Goal: Task Accomplishment & Management: Complete application form

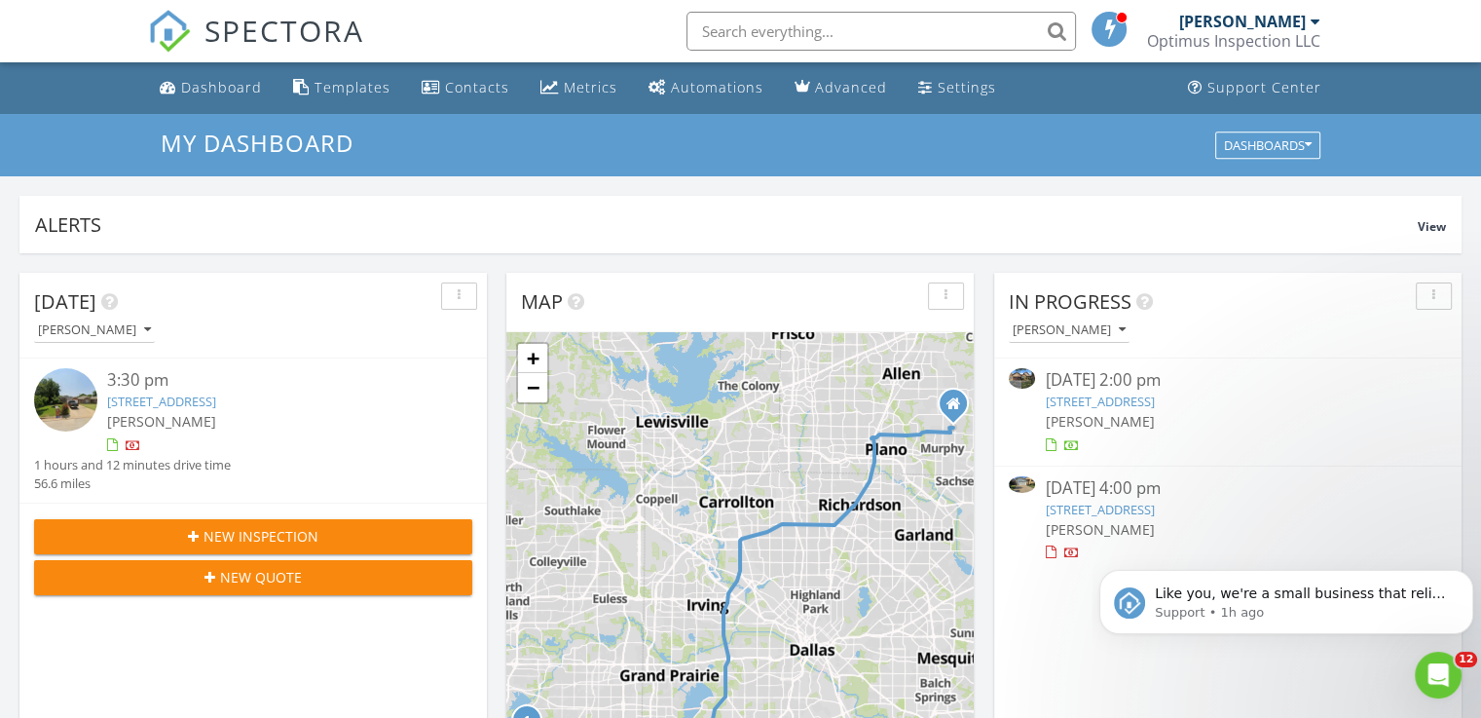
click at [1154, 505] on link "2909 Canis Cir, Garland, TX 75044" at bounding box center [1099, 509] width 109 height 18
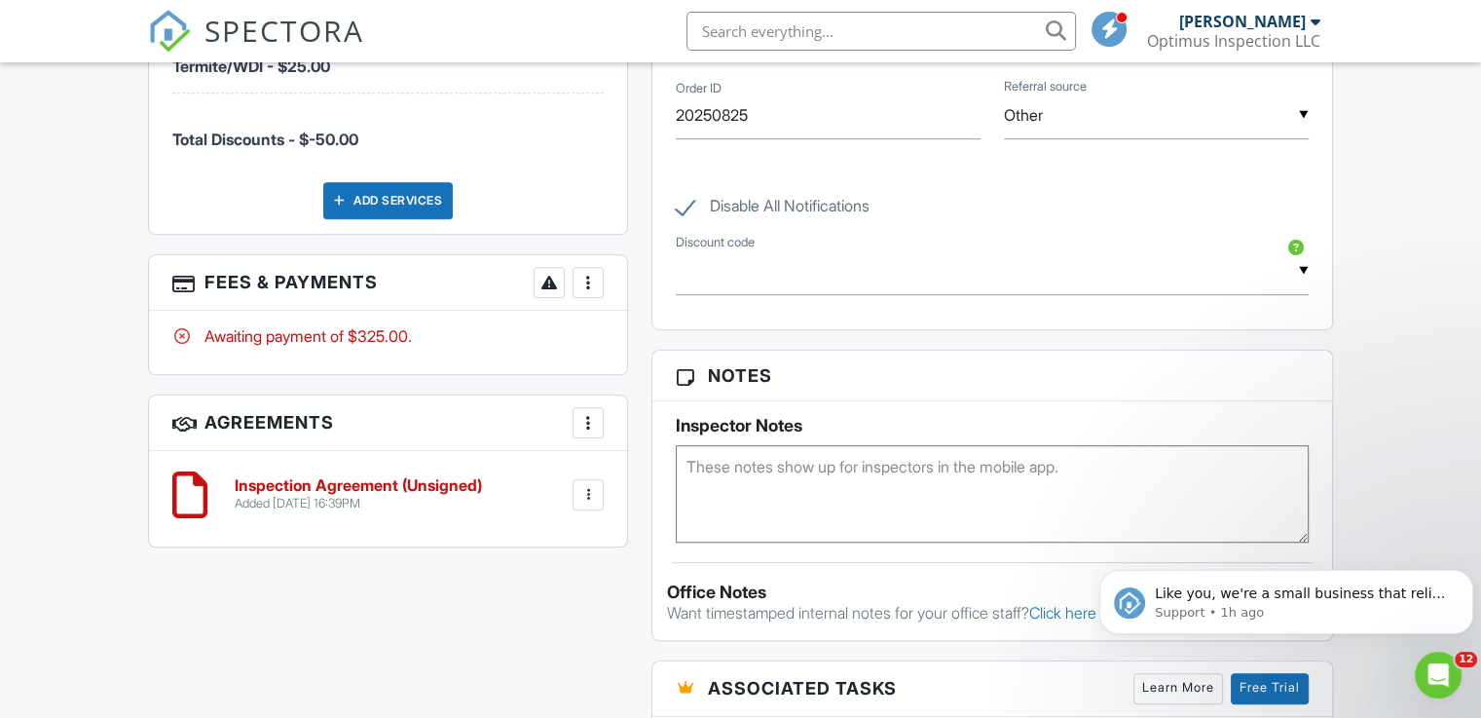
scroll to position [1340, 0]
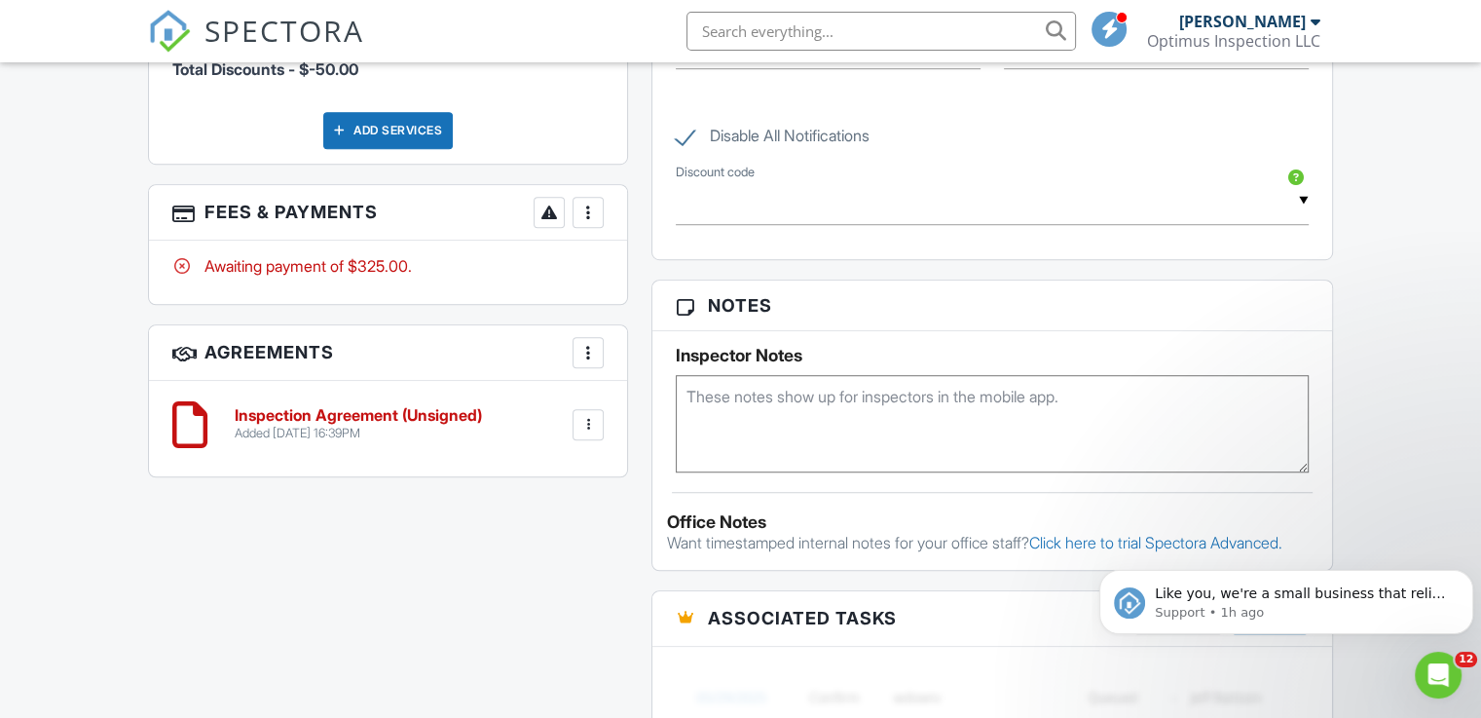
click at [189, 419] on div at bounding box center [189, 424] width 35 height 58
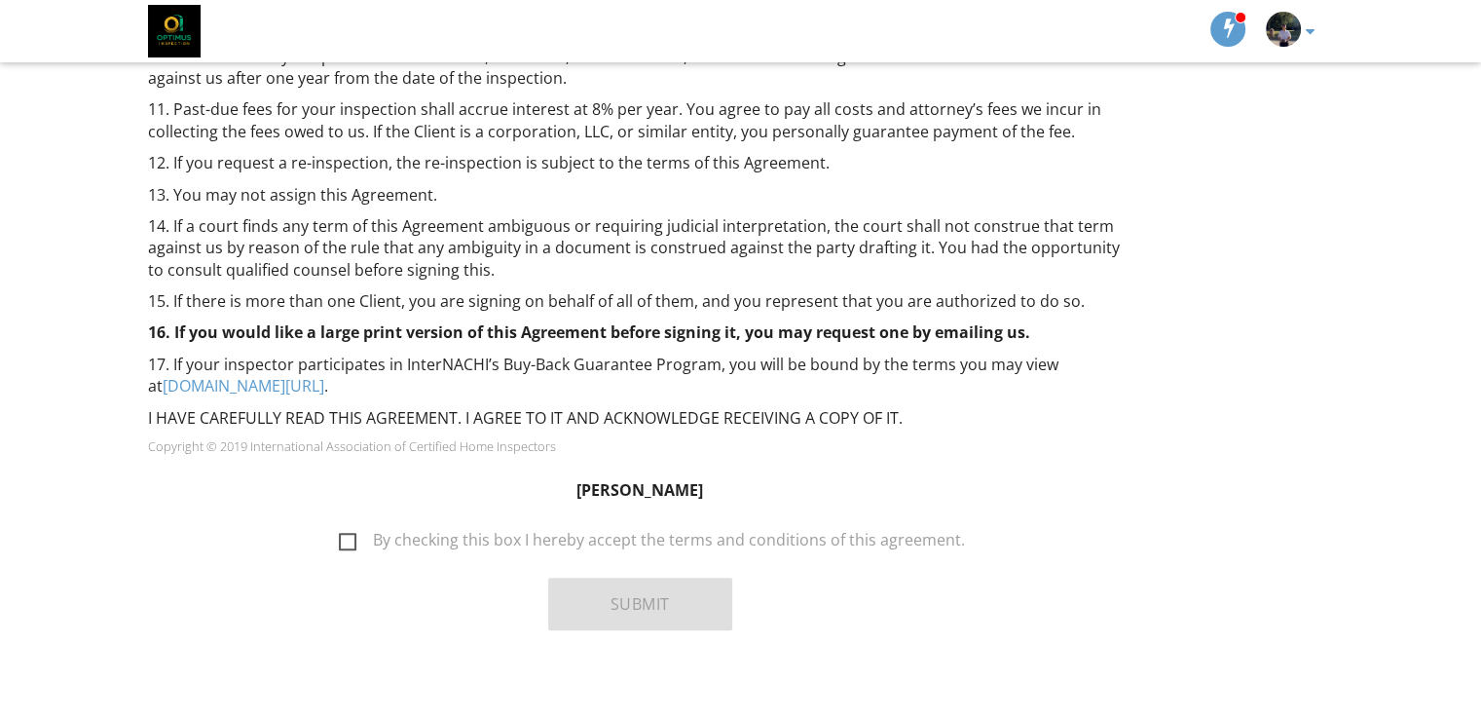
scroll to position [1526, 0]
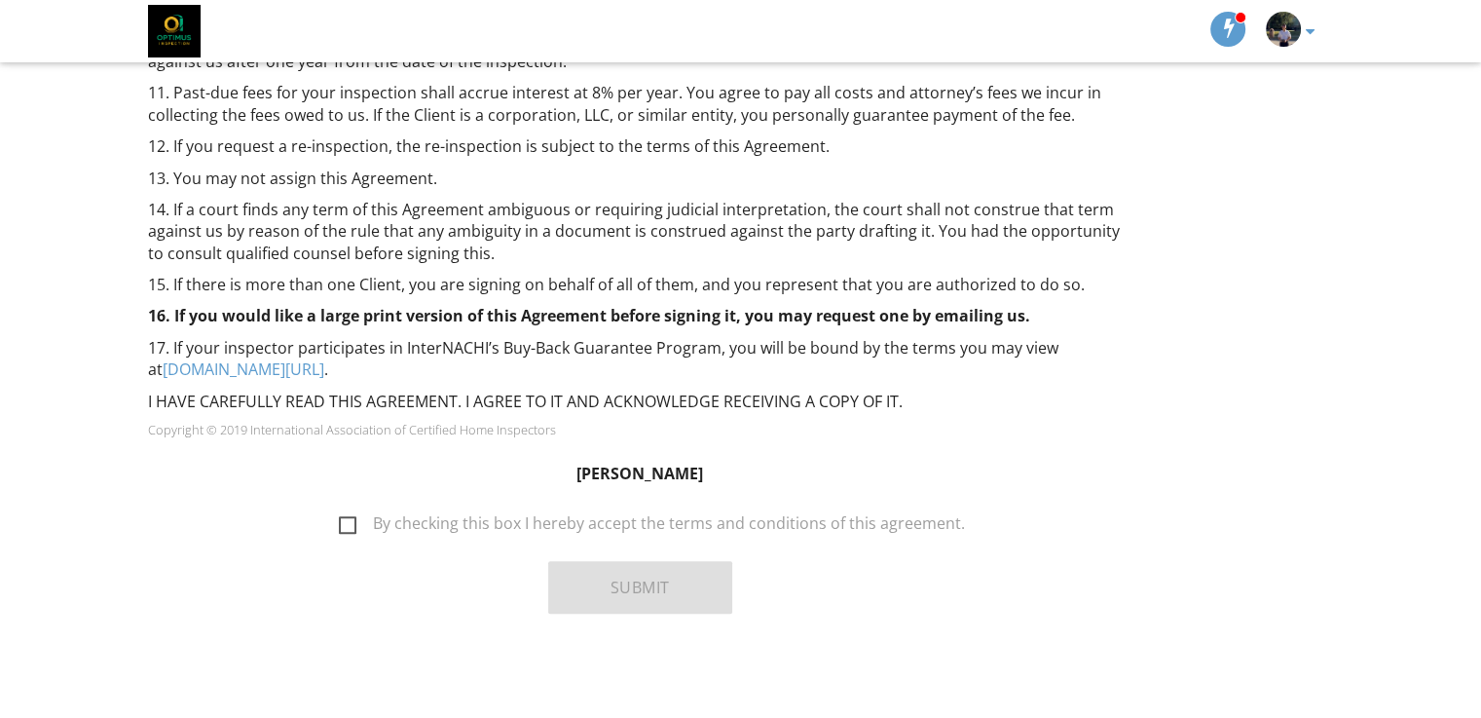
click at [360, 523] on label "By checking this box I hereby accept the terms and conditions of this agreement." at bounding box center [652, 526] width 626 height 24
click at [340, 520] on input "By checking this box I hereby accept the terms and conditions of this agreement." at bounding box center [333, 513] width 13 height 13
checkbox input "true"
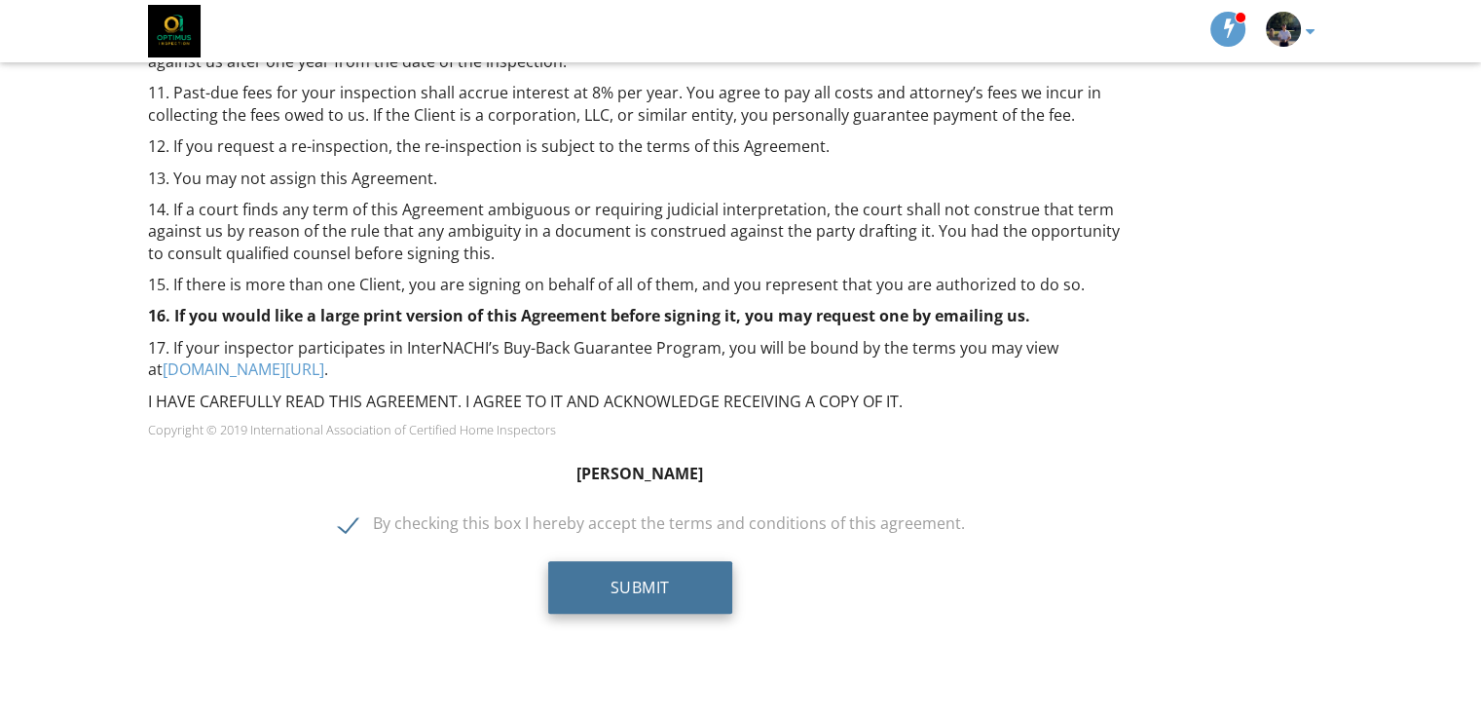
click at [639, 583] on button "Submit" at bounding box center [640, 587] width 184 height 53
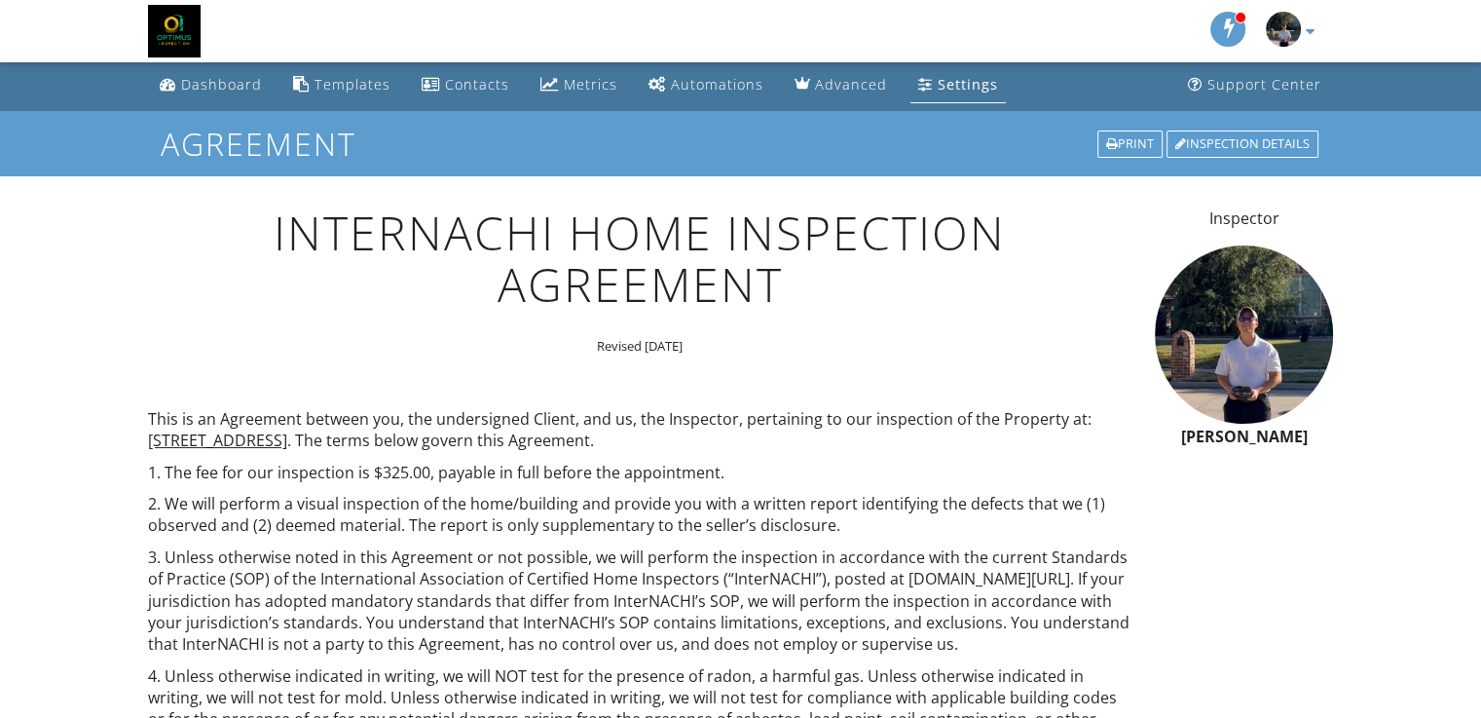
scroll to position [0, 0]
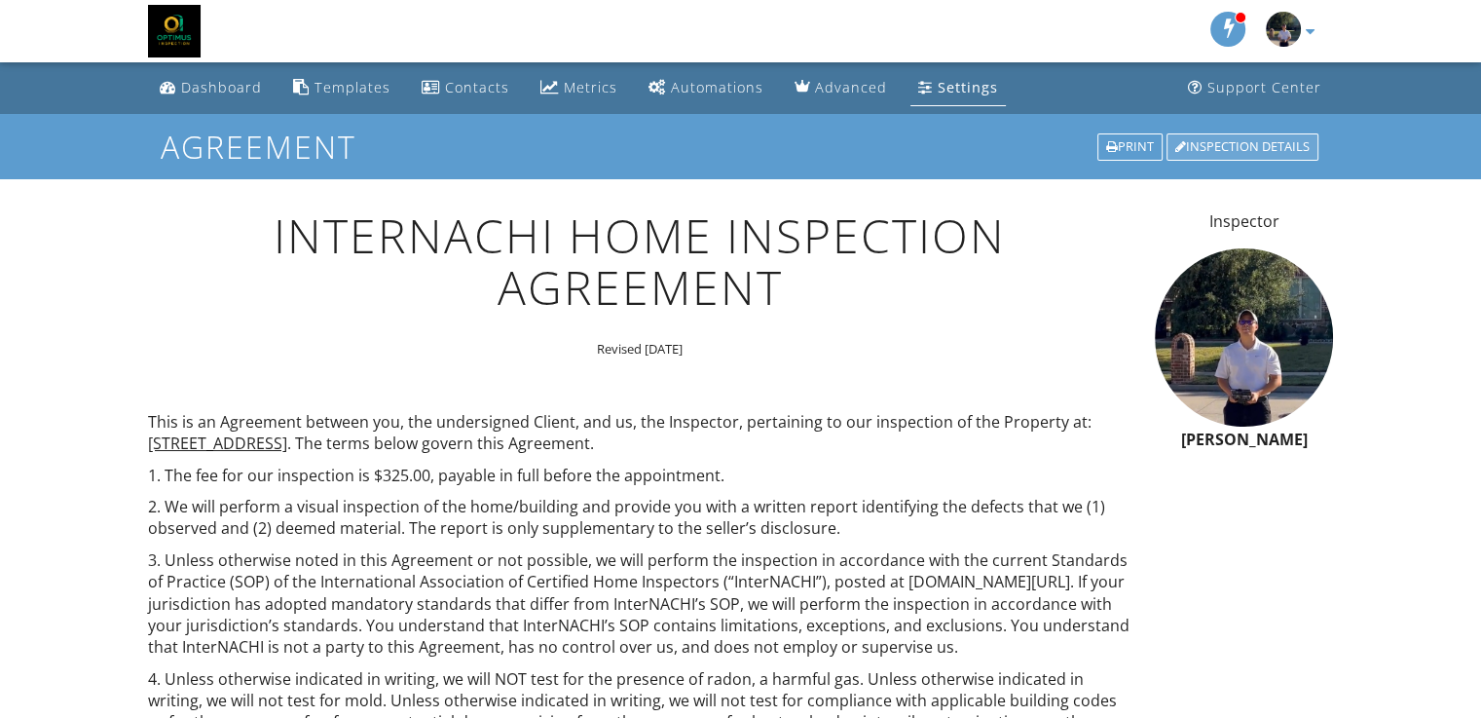
click at [1207, 145] on div "Inspection Details" at bounding box center [1242, 146] width 152 height 27
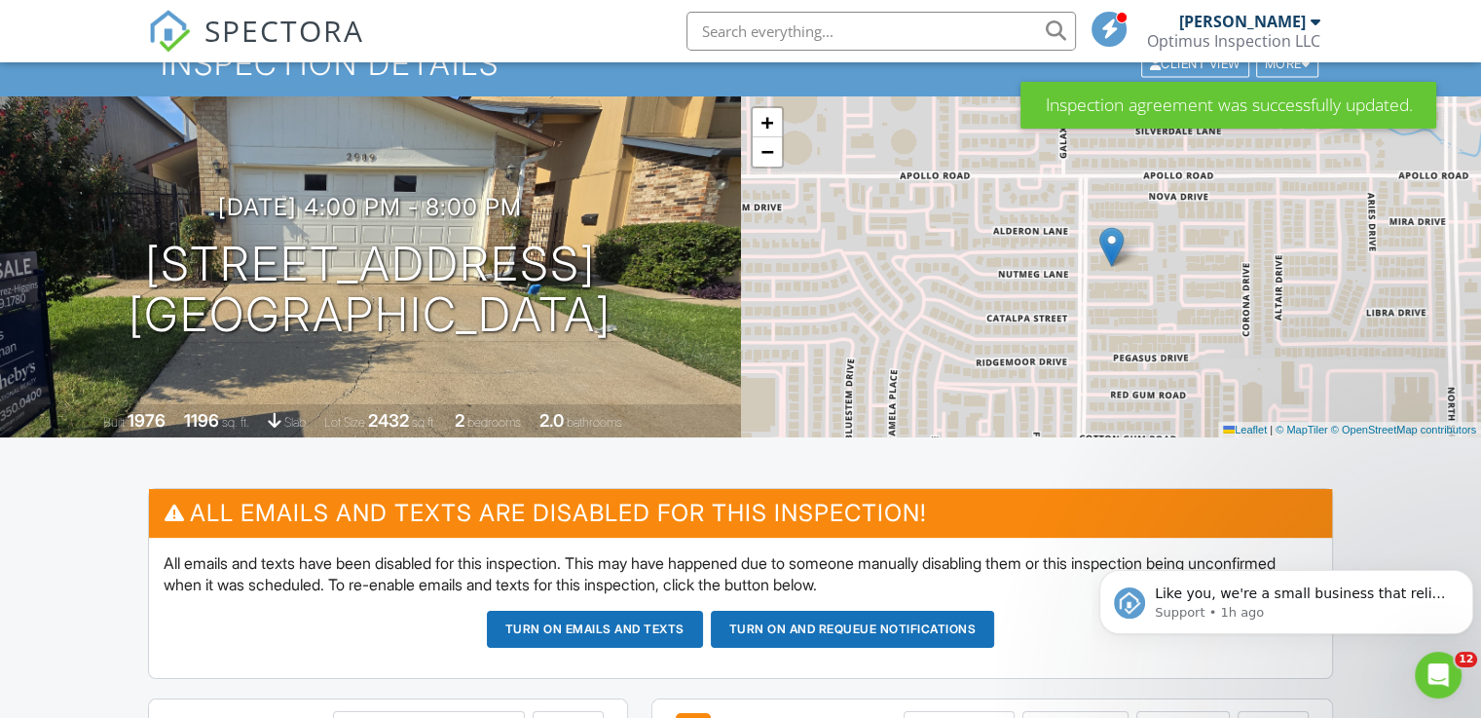
scroll to position [97, 0]
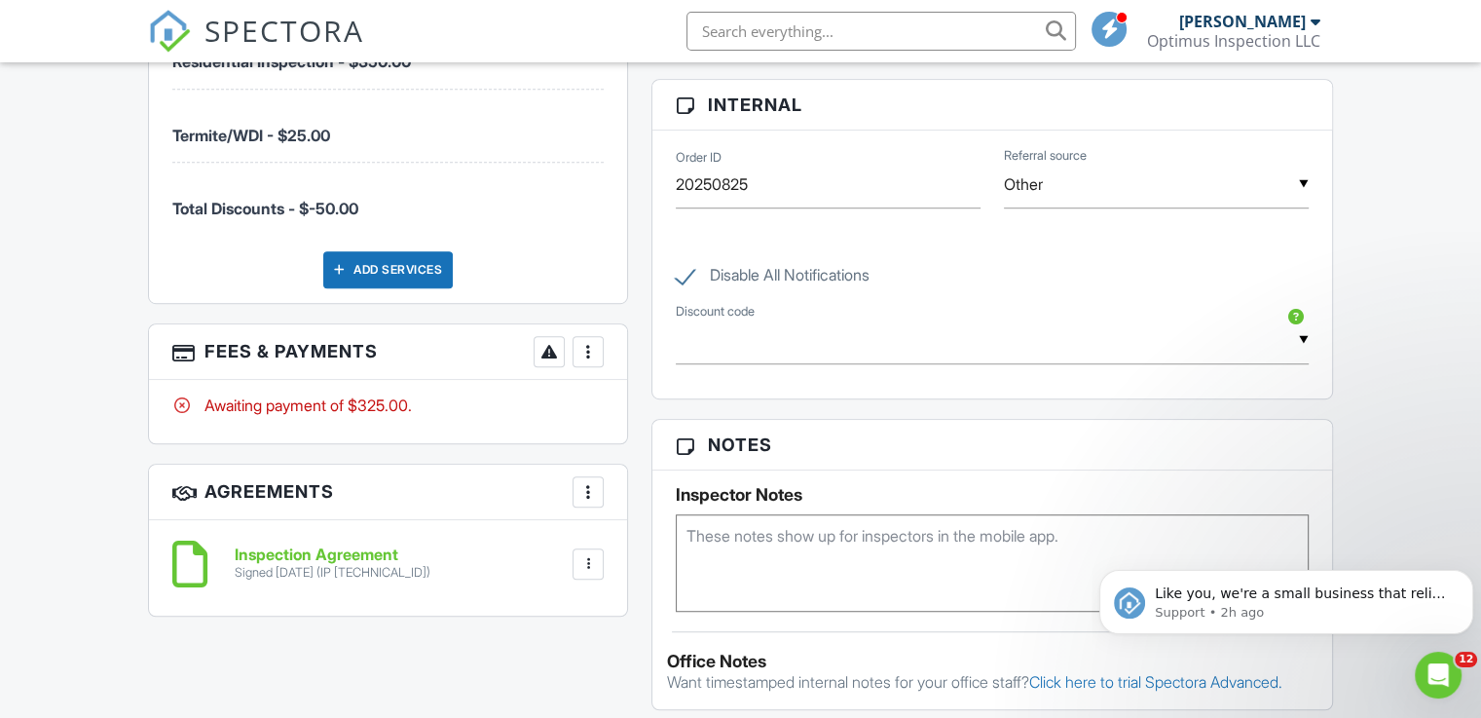
scroll to position [0, 0]
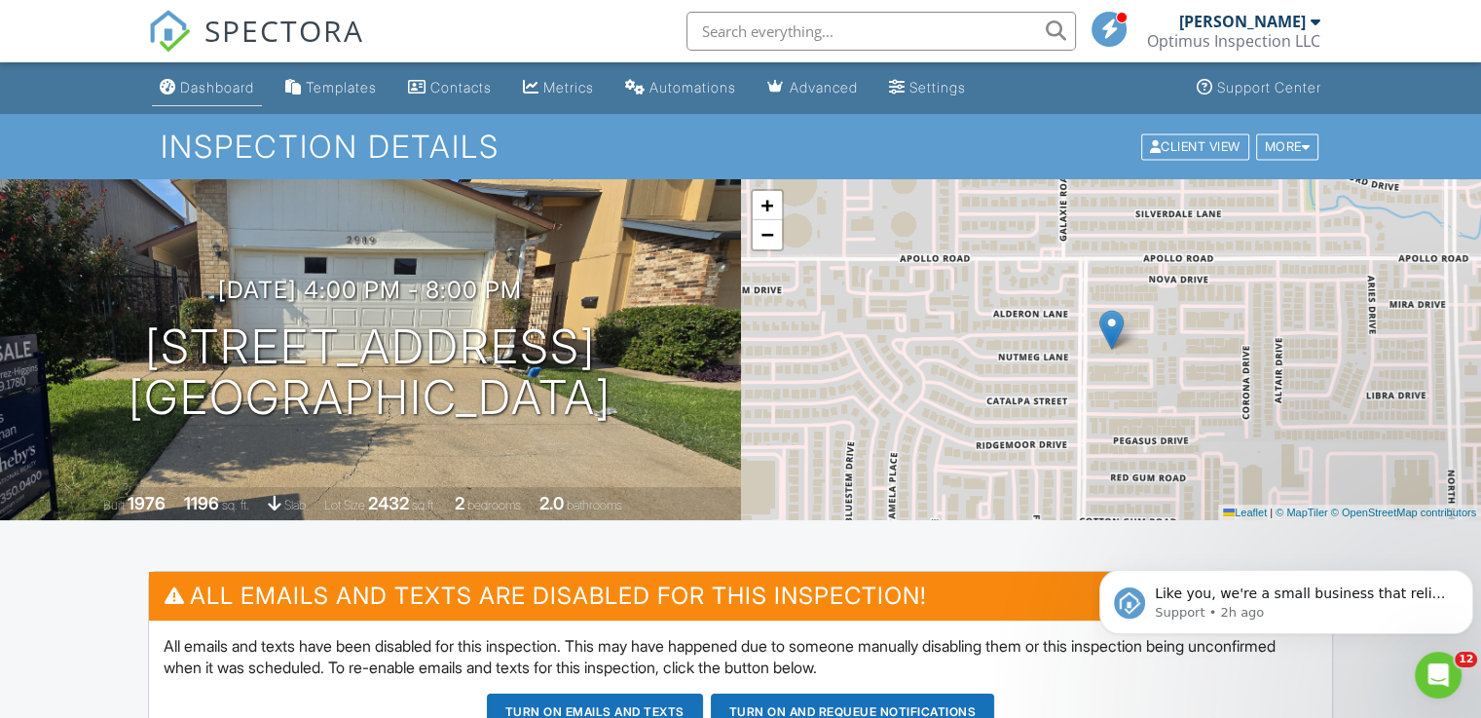
click at [226, 91] on div "Dashboard" at bounding box center [217, 87] width 74 height 17
